Goal: Information Seeking & Learning: Learn about a topic

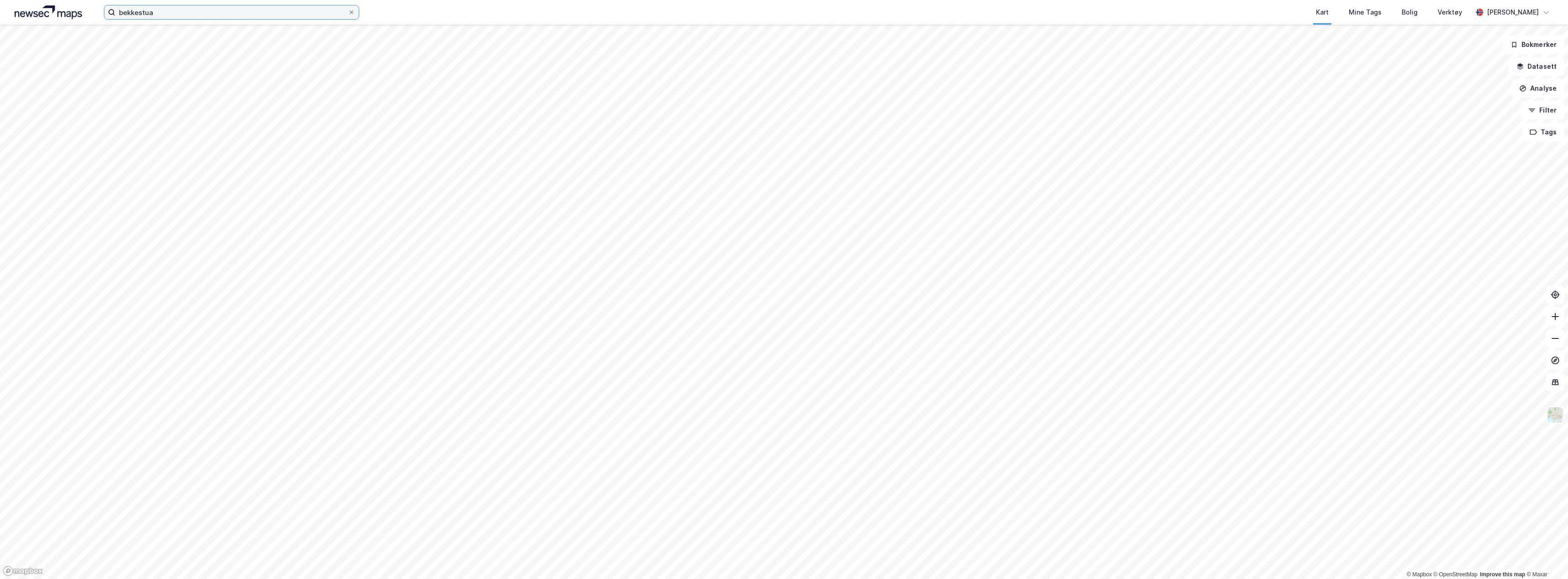
click at [0, 0] on html "bekkestua Kart Mine Tags Bolig Verktøy [PERSON_NAME] © Mapbox © OpenStreetMap I…" at bounding box center [784, 290] width 1568 height 579
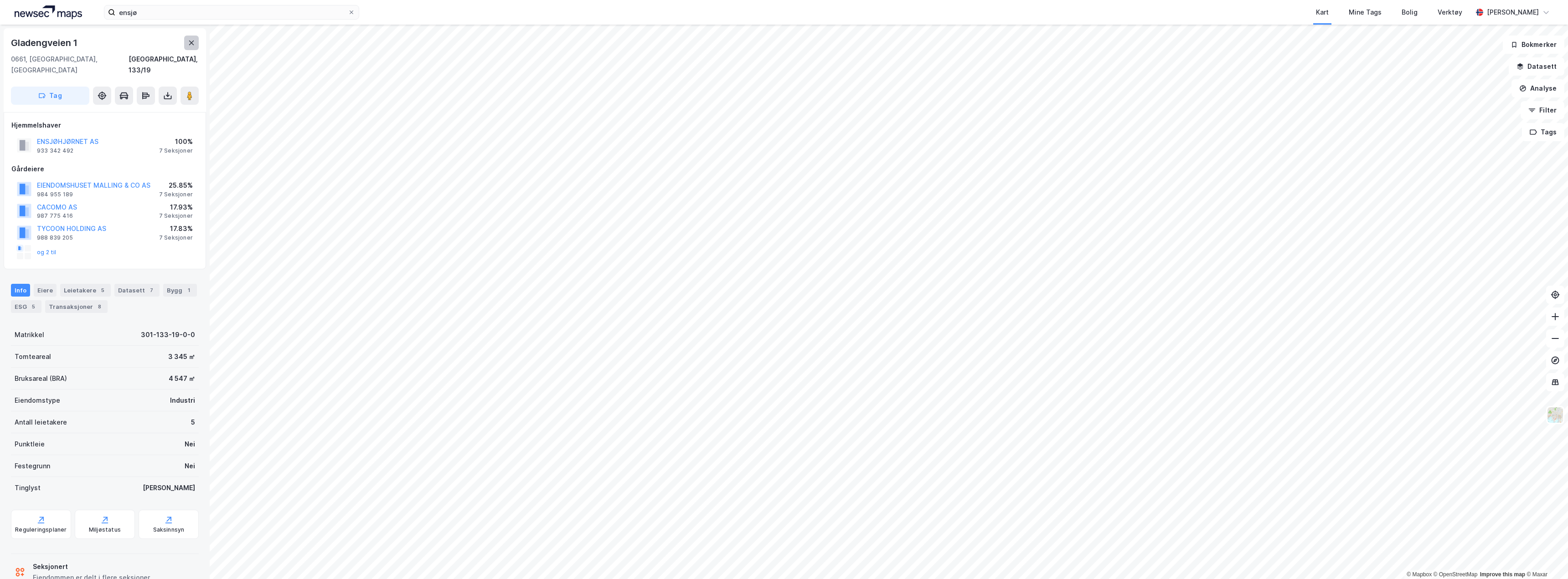
click at [193, 44] on icon at bounding box center [192, 43] width 5 height 4
click at [653, 24] on div "ensjø Kart Mine Tags Bolig Verktøy [PERSON_NAME] © Mapbox © OpenStreetMap Impro…" at bounding box center [784, 290] width 1568 height 579
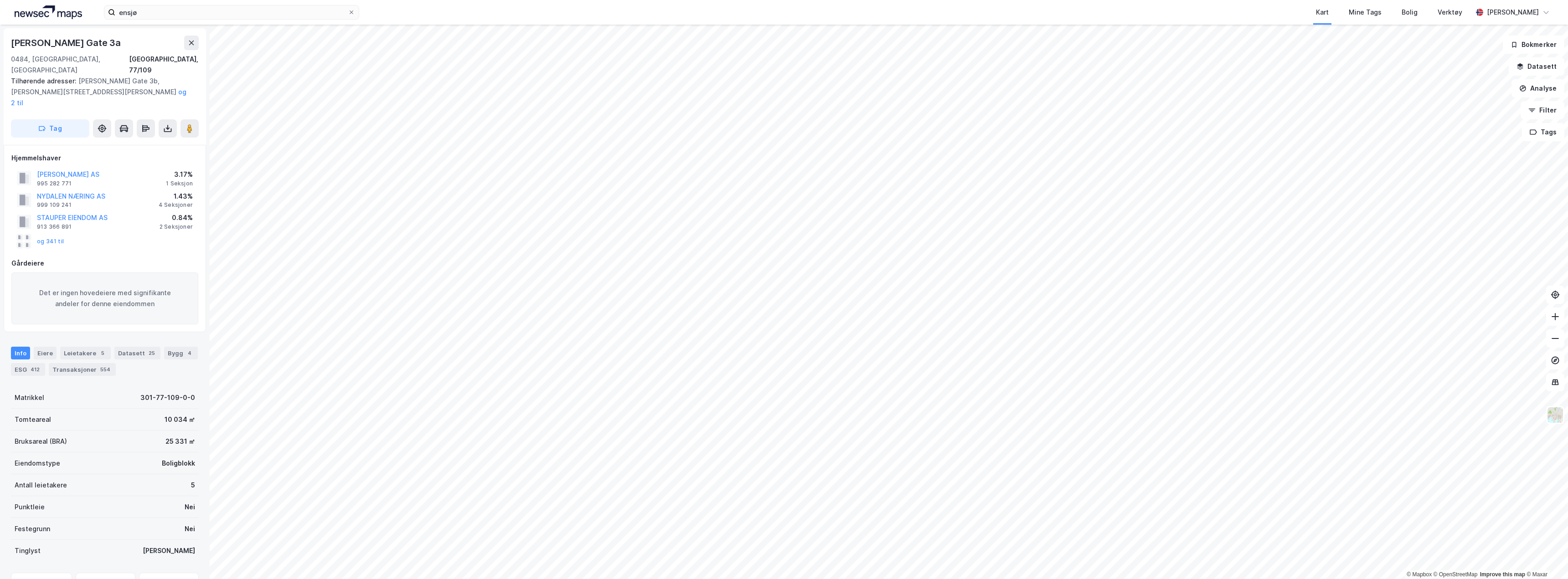
click at [983, 24] on div "ensjø Kart Mine Tags Bolig Verktøy [PERSON_NAME] © Mapbox © OpenStreetMap Impro…" at bounding box center [784, 290] width 1568 height 579
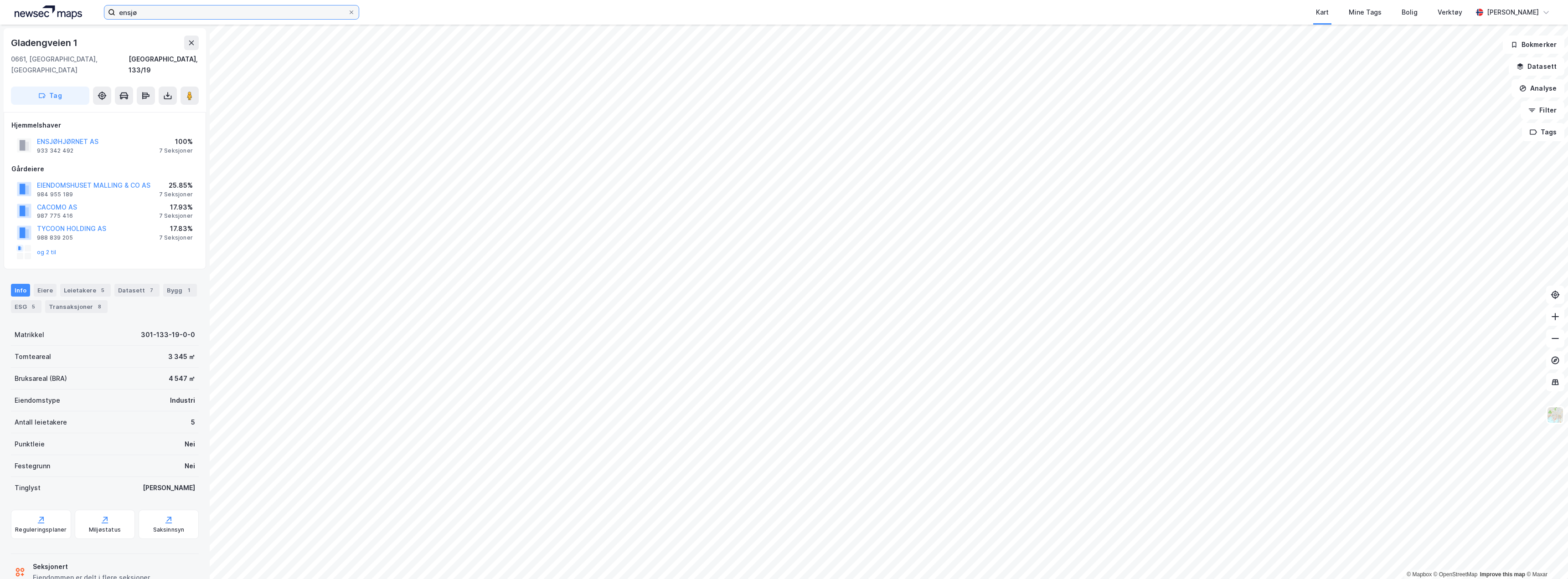
click at [80, 13] on div "ensjø Kart Mine Tags Bolig Verktøy [PERSON_NAME]" at bounding box center [784, 12] width 1568 height 24
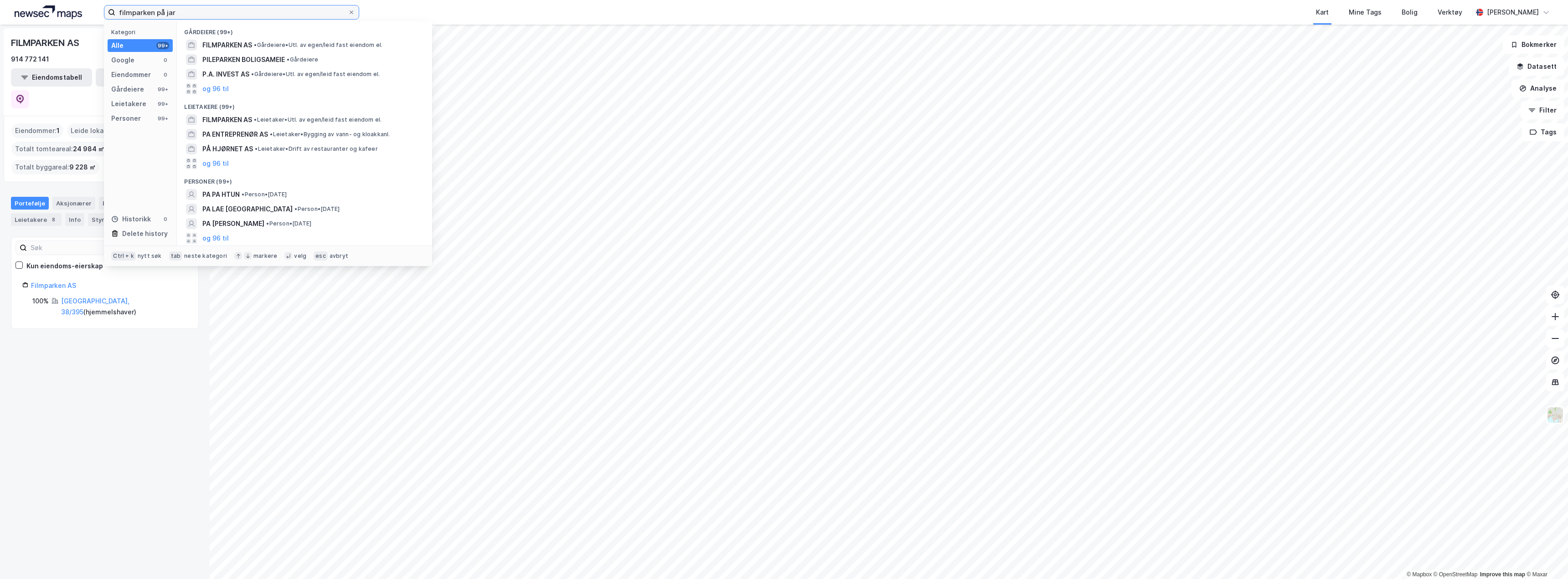
drag, startPoint x: 181, startPoint y: 8, endPoint x: 61, endPoint y: -10, distance: 121.3
click at [61, 0] on html "filmparken på jar Kategori Alle 99+ Google 0 Eiendommer 0 Gårdeiere 99+ Leietak…" at bounding box center [784, 290] width 1568 height 579
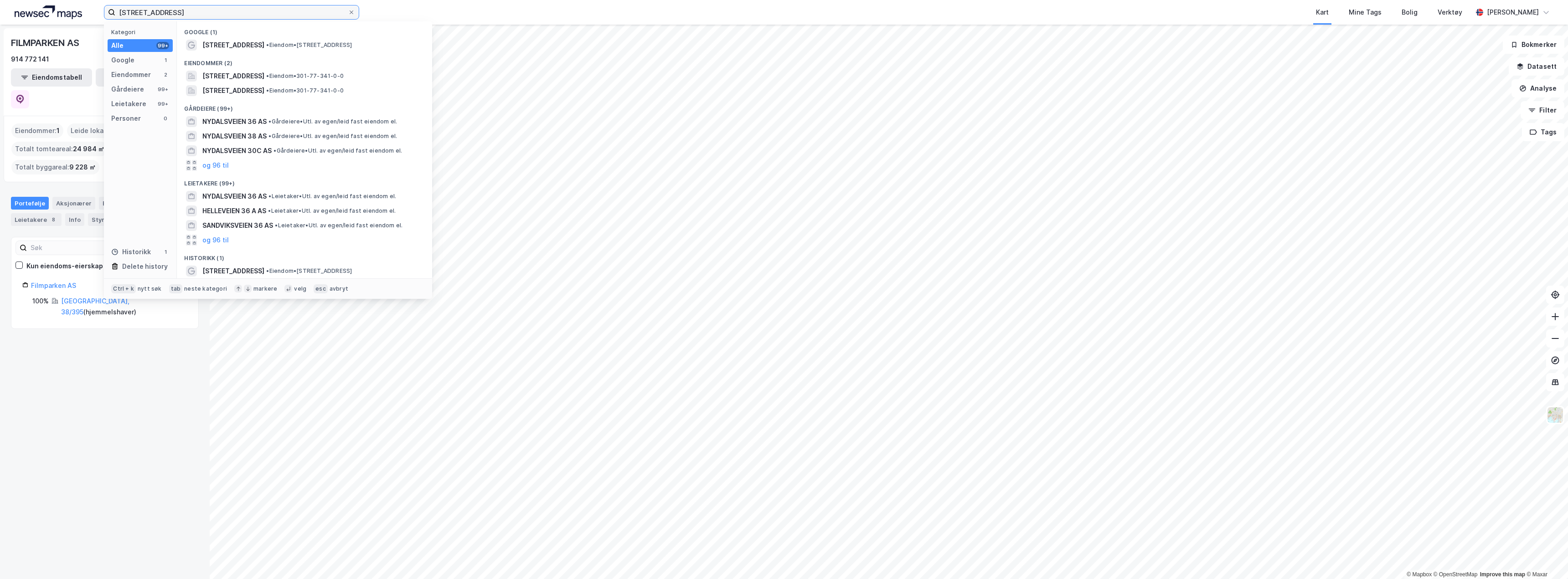
type input "[STREET_ADDRESS]"
